Goal: Information Seeking & Learning: Learn about a topic

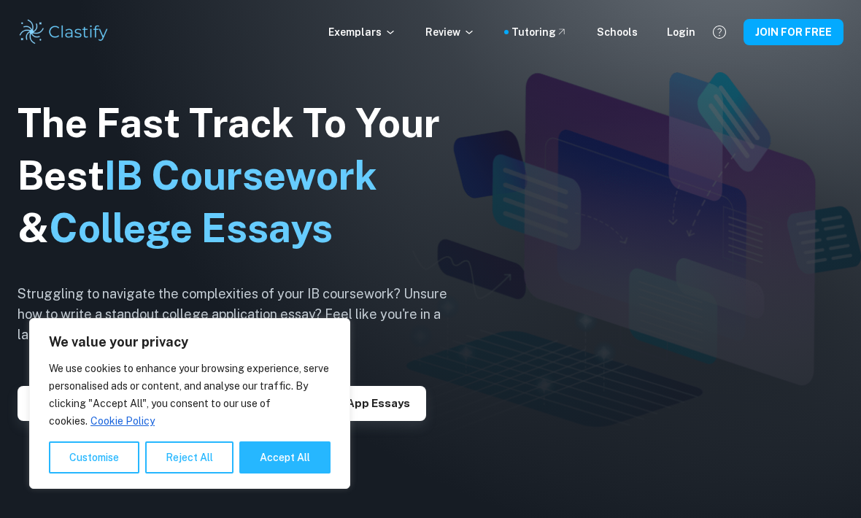
click at [180, 453] on button "Reject All" at bounding box center [189, 458] width 88 height 32
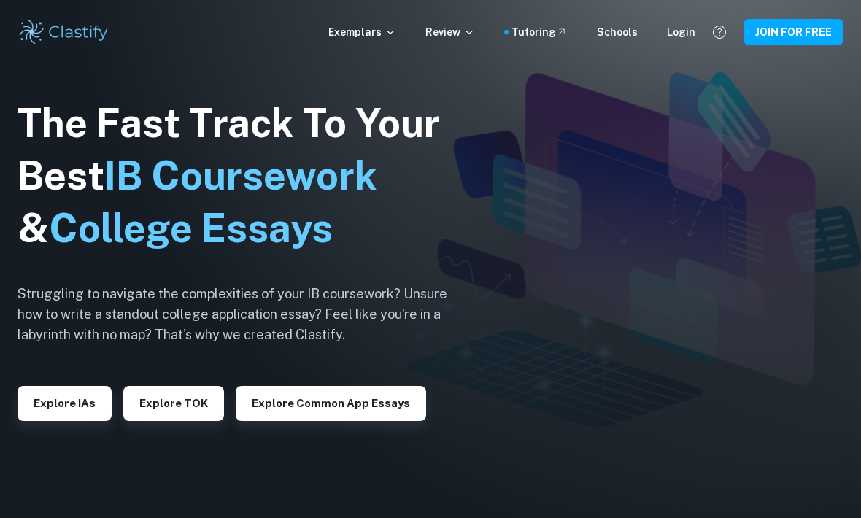
click at [52, 421] on button "Explore IAs" at bounding box center [65, 403] width 94 height 35
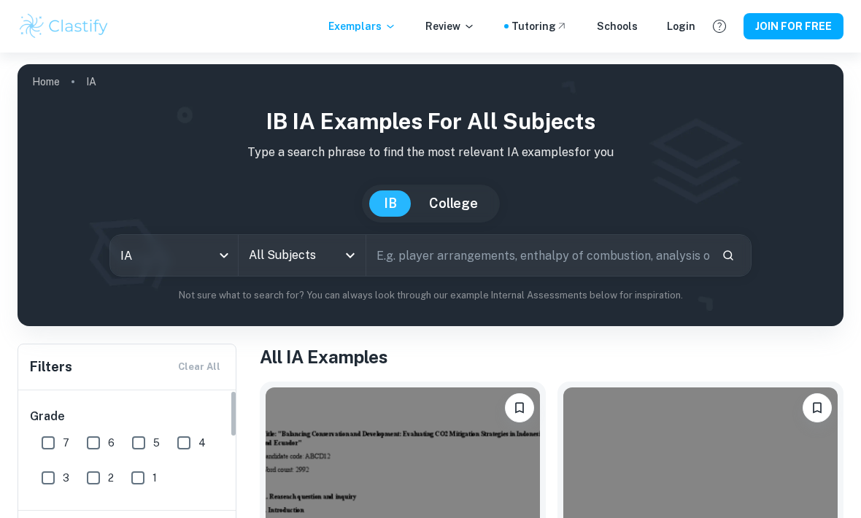
click at [60, 415] on h6 "Grade" at bounding box center [128, 417] width 196 height 18
click at [47, 438] on input "7" at bounding box center [48, 443] width 29 height 29
checkbox input "true"
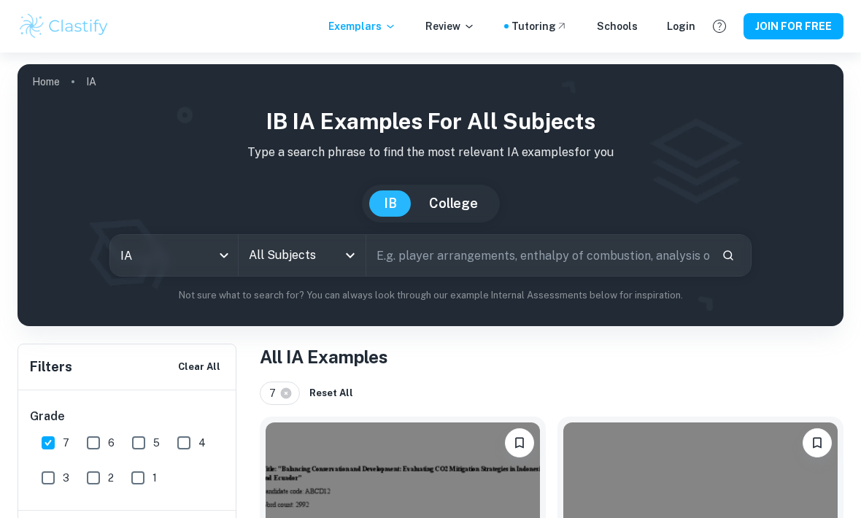
click at [336, 243] on input "All Subjects" at bounding box center [291, 256] width 93 height 28
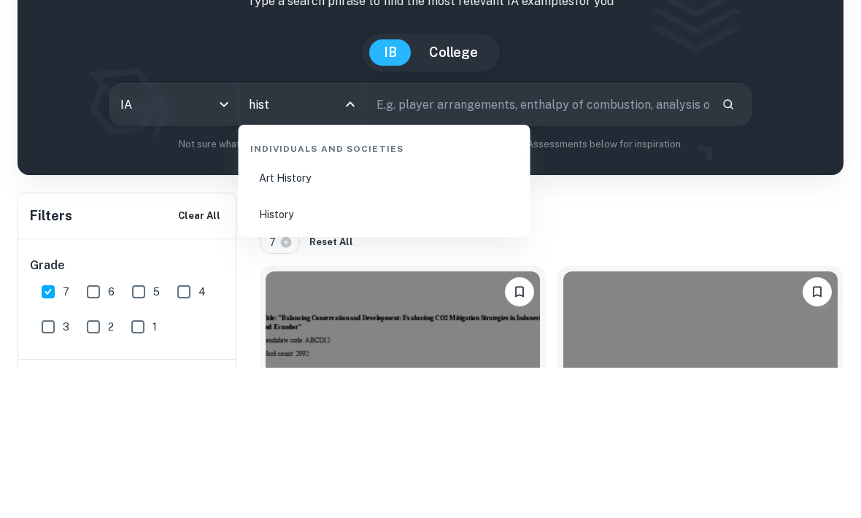
type input "bist"
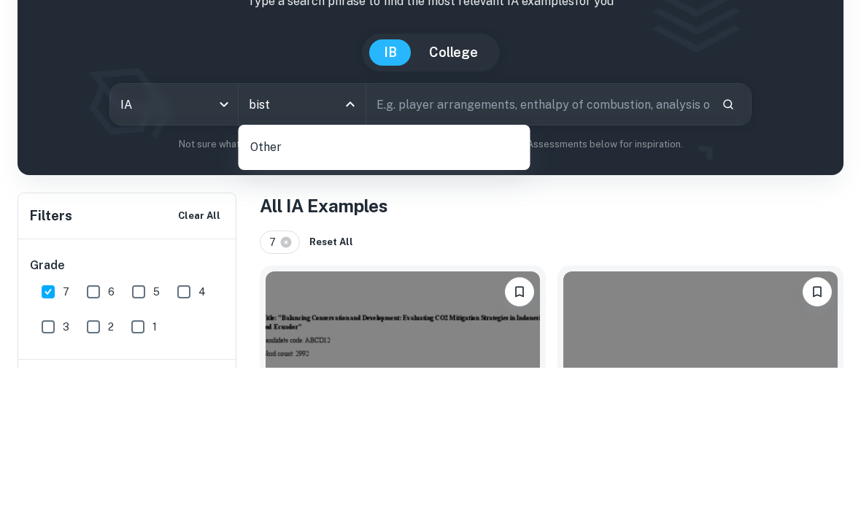
scroll to position [151, 0]
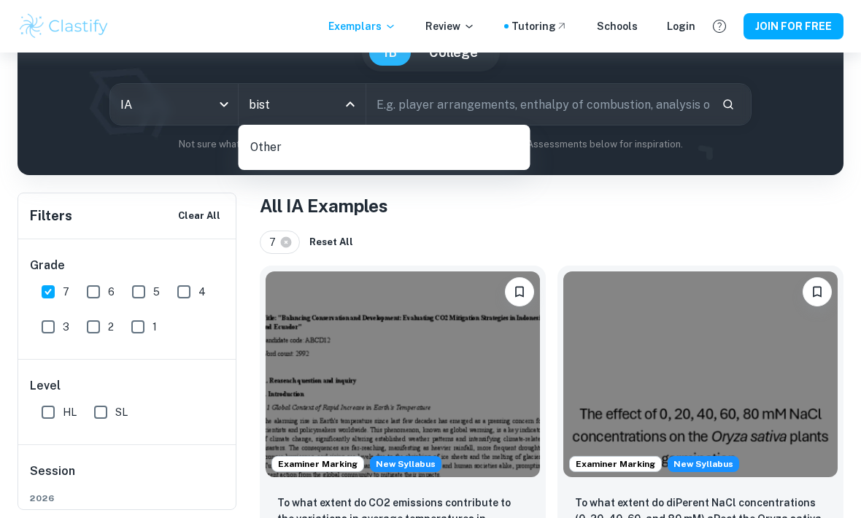
click at [373, 147] on p "Other" at bounding box center [390, 147] width 280 height 25
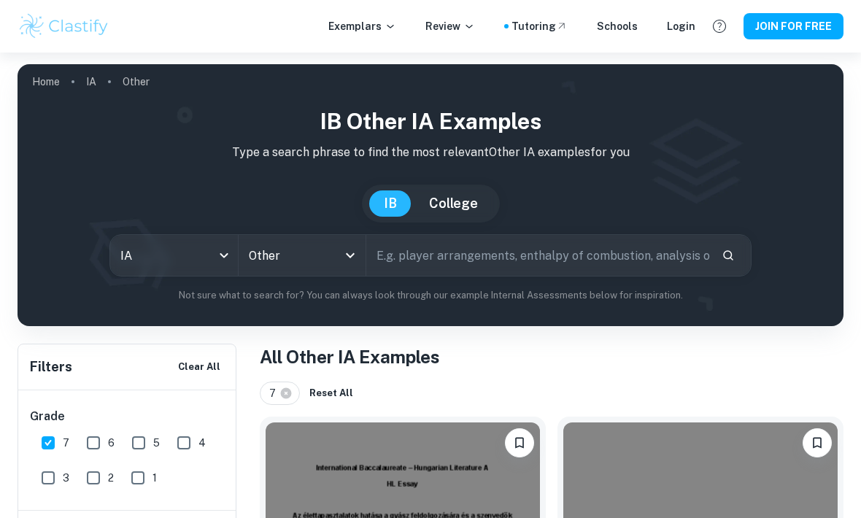
click at [280, 254] on input "Other" at bounding box center [282, 256] width 74 height 28
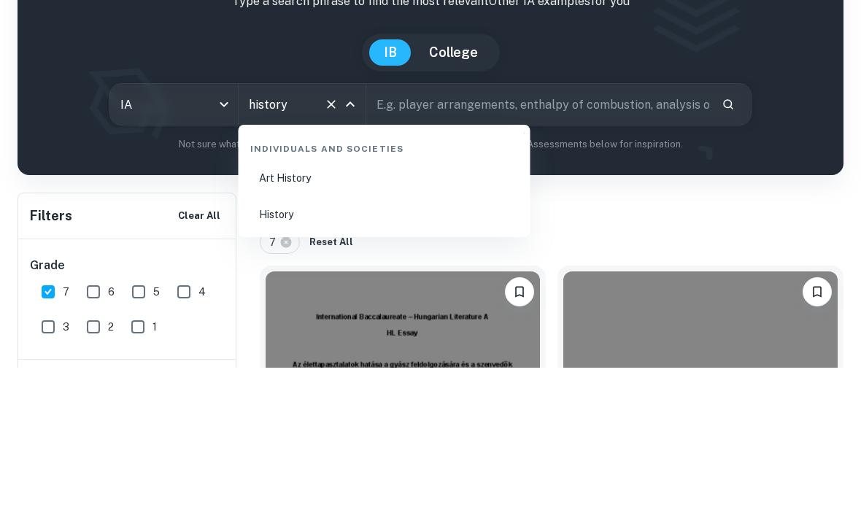
scroll to position [151, 0]
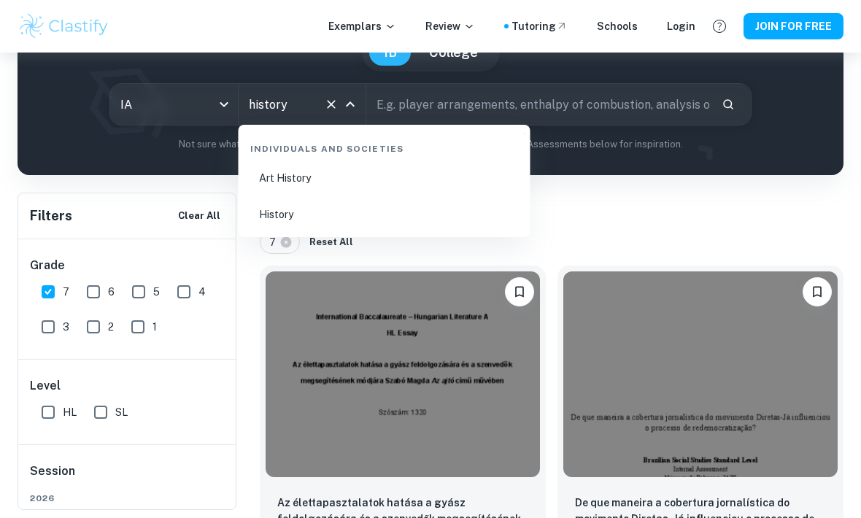
click at [290, 218] on li "History" at bounding box center [385, 215] width 280 height 34
type input "History"
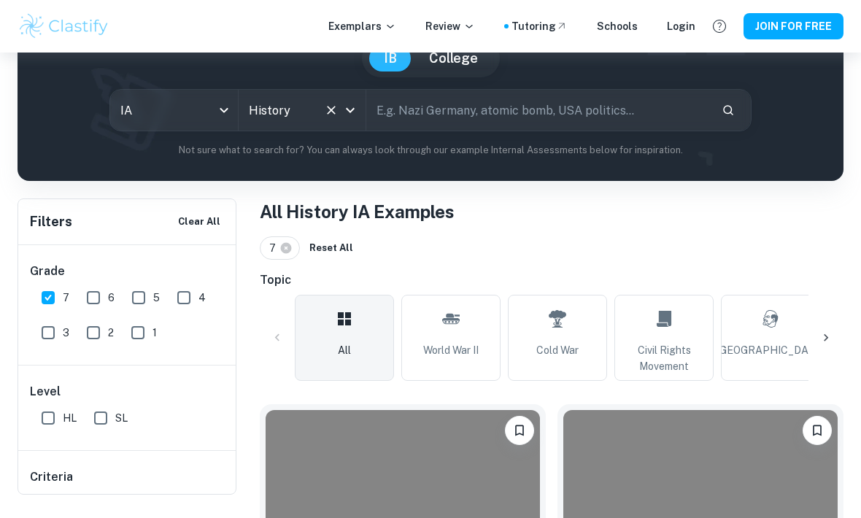
scroll to position [165, 0]
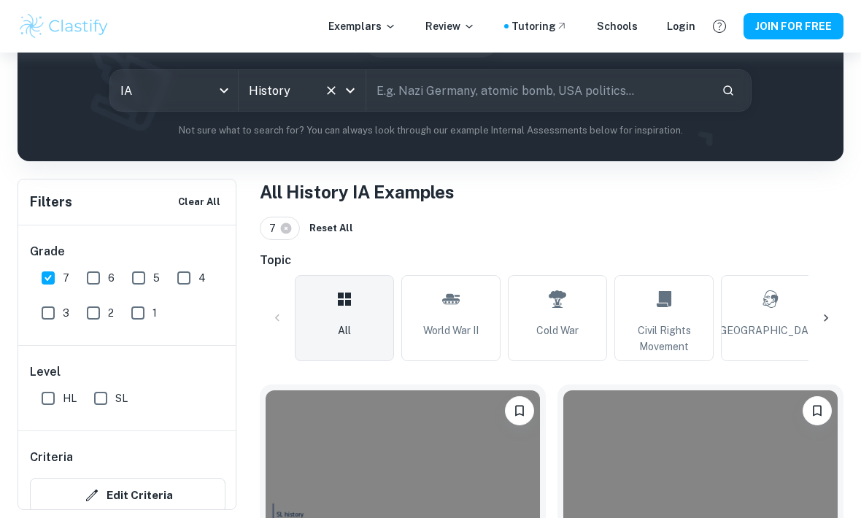
click at [104, 394] on input "SL" at bounding box center [100, 398] width 29 height 29
checkbox input "true"
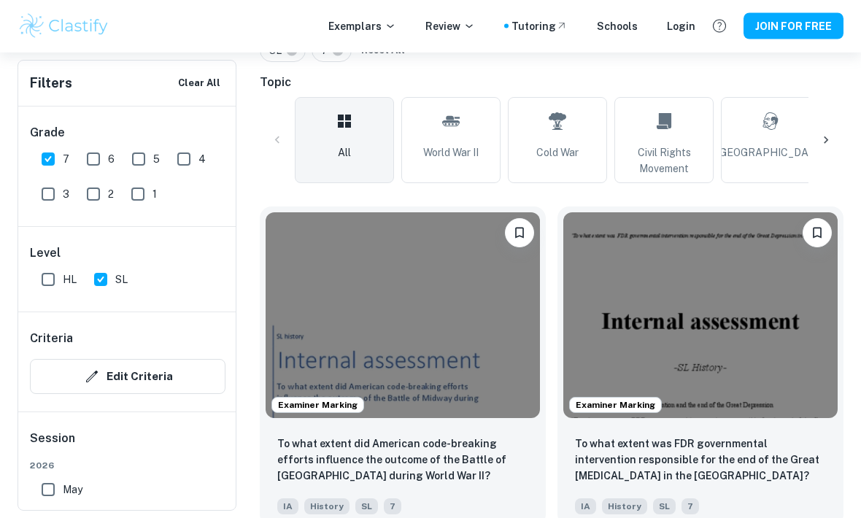
scroll to position [343, 0]
click at [453, 448] on p "To what extent did American code-breaking efforts influence the outcome of the …" at bounding box center [402, 460] width 251 height 48
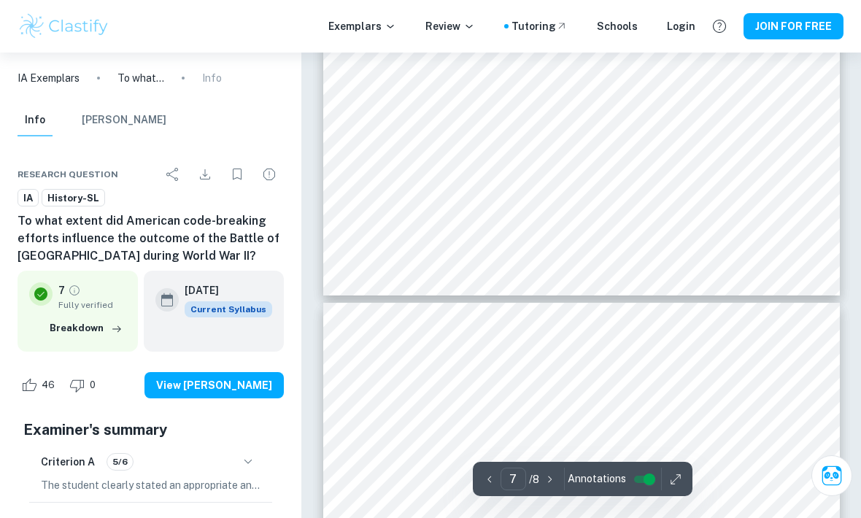
type input "8"
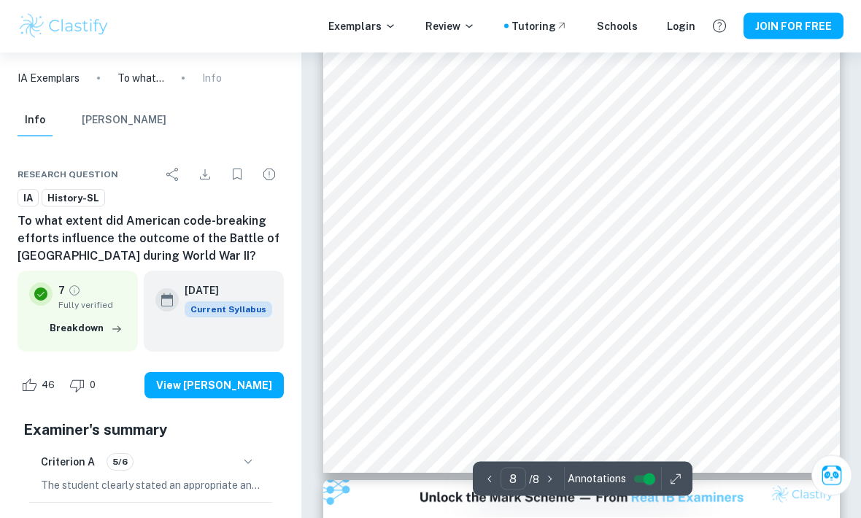
click at [671, 484] on icon "button" at bounding box center [675, 479] width 9 height 9
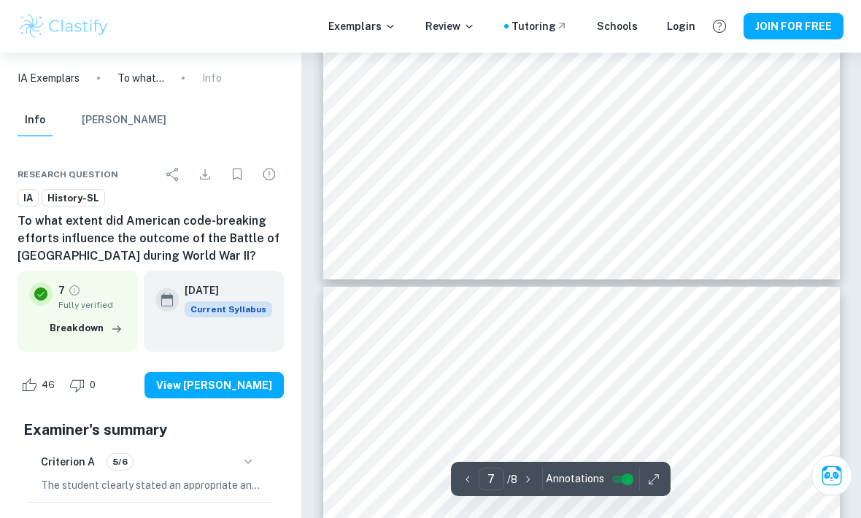
type input "8"
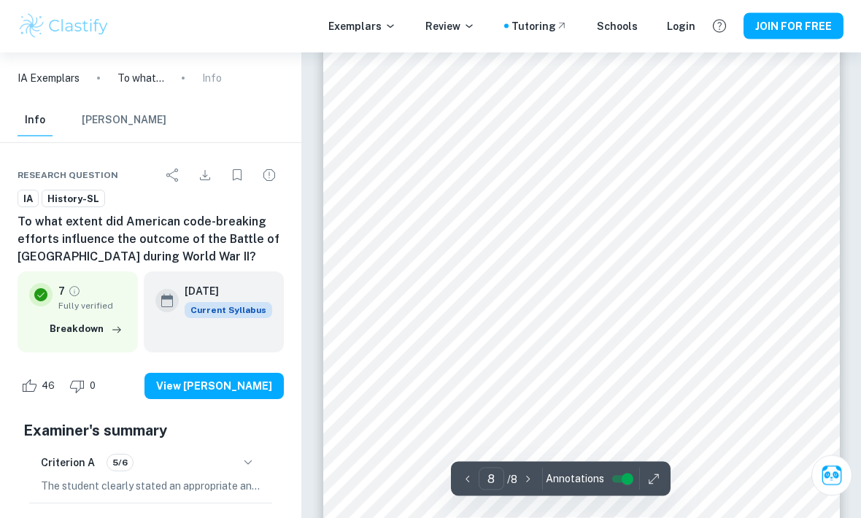
scroll to position [5401, 0]
click at [658, 487] on icon "button" at bounding box center [654, 479] width 15 height 15
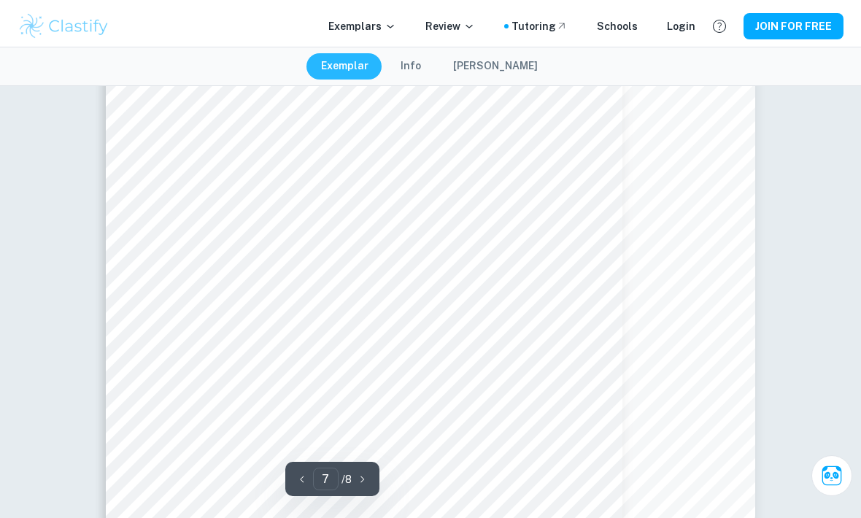
scroll to position [6039, 0]
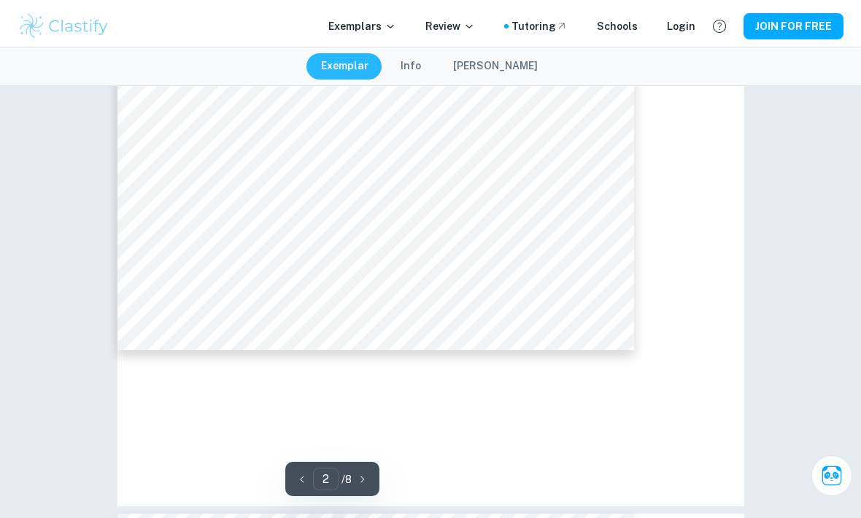
type input "2"
